Goal: Transaction & Acquisition: Purchase product/service

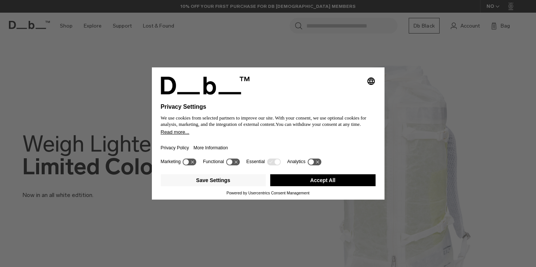
click at [315, 184] on button "Accept All" at bounding box center [322, 180] width 105 height 12
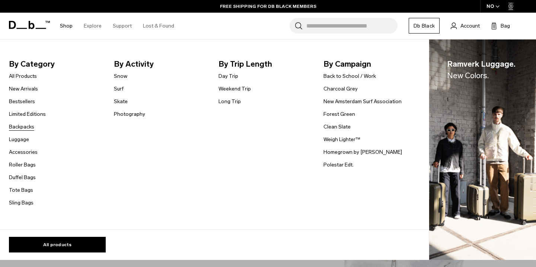
click at [22, 129] on link "Backpacks" at bounding box center [21, 127] width 25 height 8
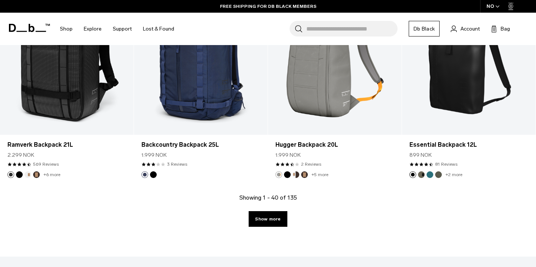
scroll to position [2060, 0]
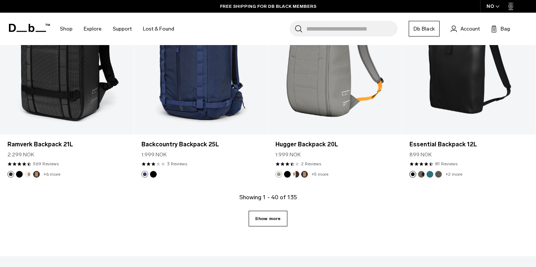
click at [282, 220] on link "Show more" at bounding box center [268, 219] width 38 height 16
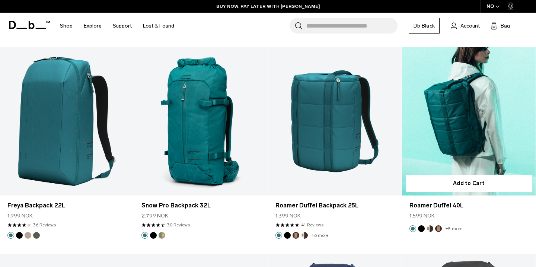
scroll to position [3860, 0]
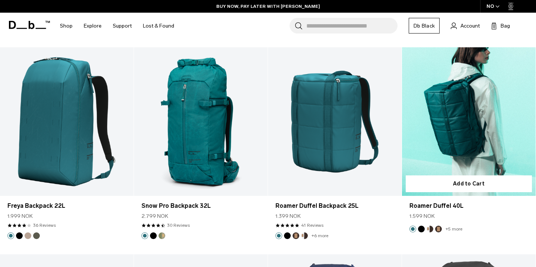
click at [438, 155] on link "Roamer Duffel 40L" at bounding box center [469, 121] width 134 height 148
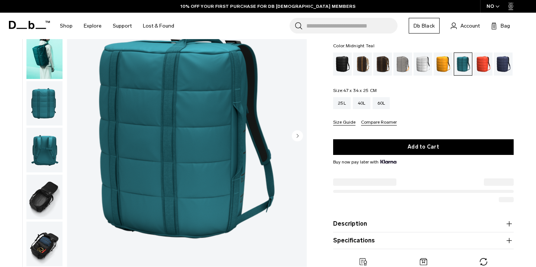
scroll to position [62, 0]
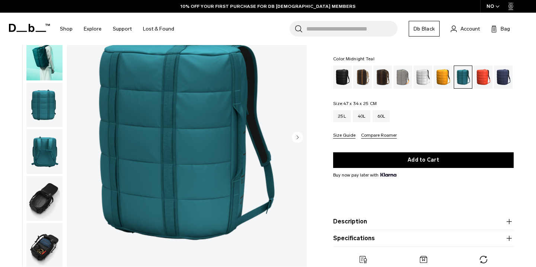
click at [296, 139] on circle "Next slide" at bounding box center [297, 137] width 11 height 11
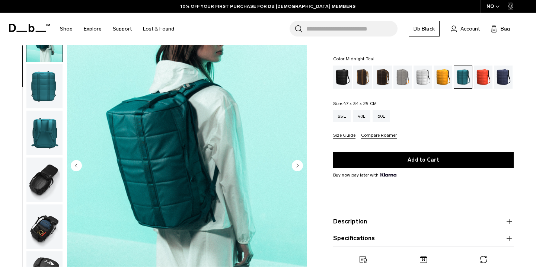
scroll to position [32, 0]
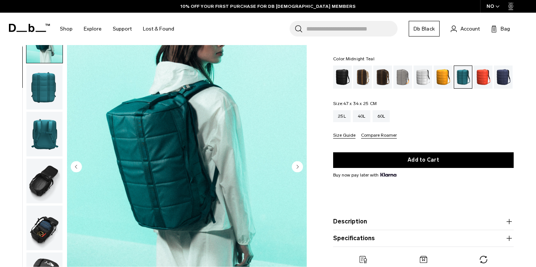
click at [298, 164] on circle "Next slide" at bounding box center [297, 166] width 11 height 11
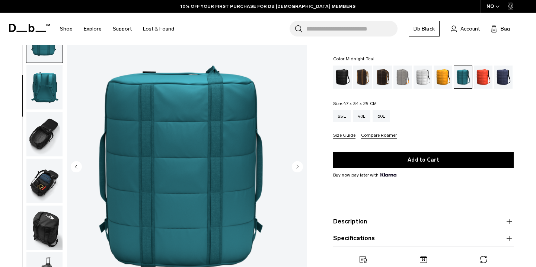
click at [298, 164] on circle "Next slide" at bounding box center [297, 166] width 11 height 11
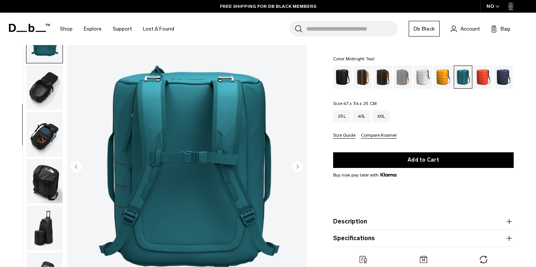
click at [298, 164] on circle "Next slide" at bounding box center [297, 166] width 11 height 11
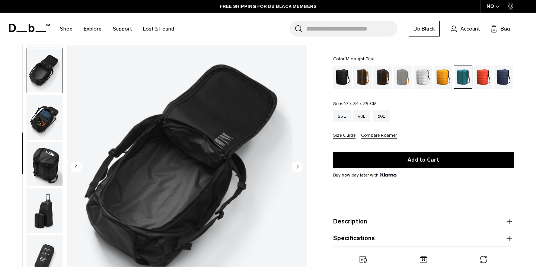
scroll to position [167, 0]
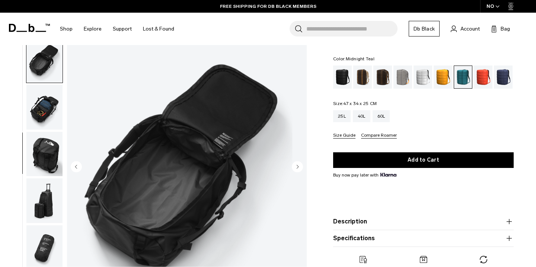
click at [298, 164] on circle "Next slide" at bounding box center [297, 166] width 11 height 11
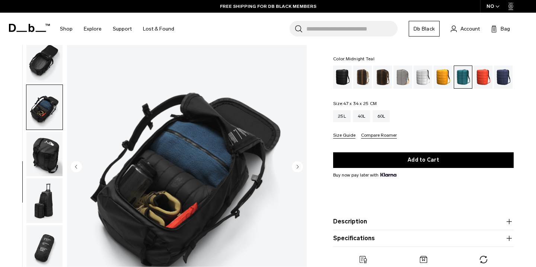
click at [298, 164] on circle "Next slide" at bounding box center [297, 166] width 11 height 11
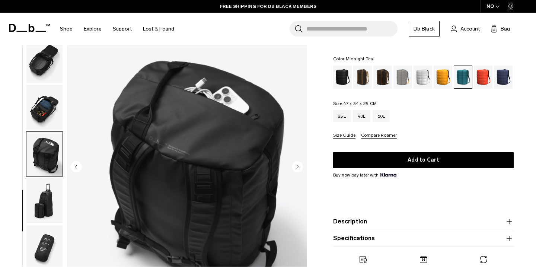
click at [298, 164] on circle "Next slide" at bounding box center [297, 166] width 11 height 11
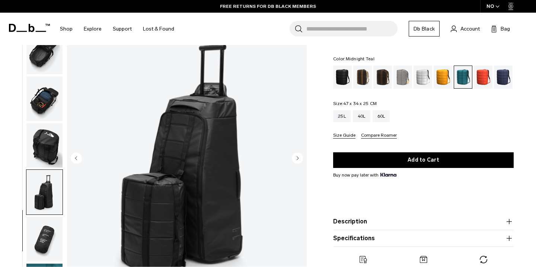
scroll to position [40, 0]
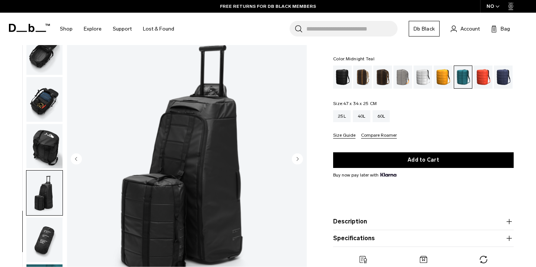
click at [298, 162] on circle "Next slide" at bounding box center [297, 158] width 11 height 11
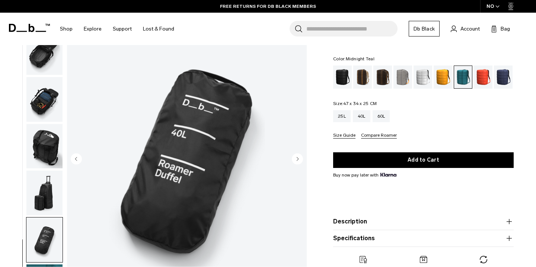
click at [298, 162] on circle "Next slide" at bounding box center [297, 158] width 11 height 11
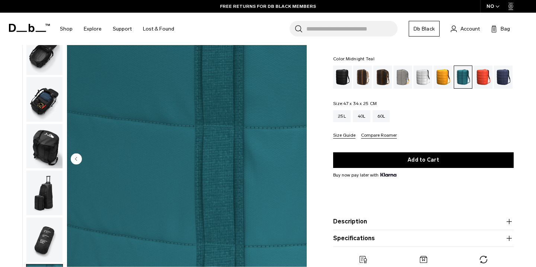
click at [298, 162] on img "10 / 10" at bounding box center [187, 159] width 240 height 299
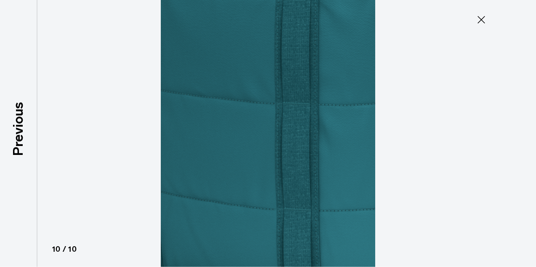
click at [474, 34] on div at bounding box center [268, 133] width 536 height 267
click at [479, 16] on icon at bounding box center [481, 20] width 12 height 12
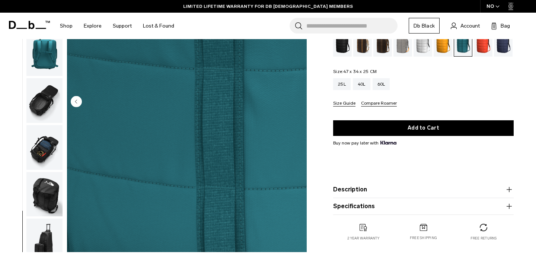
scroll to position [44, 0]
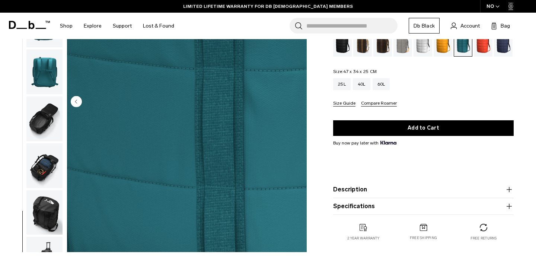
click at [31, 108] on img "button" at bounding box center [44, 118] width 36 height 45
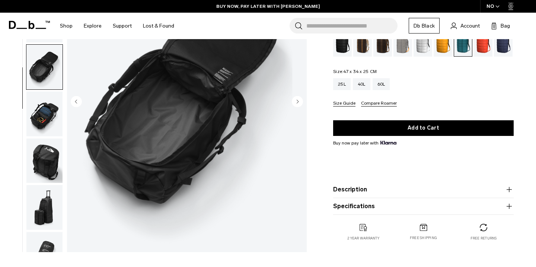
scroll to position [94, 0]
